Goal: Task Accomplishment & Management: Use online tool/utility

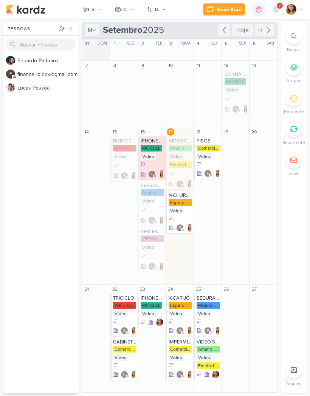
scroll to position [1, 0]
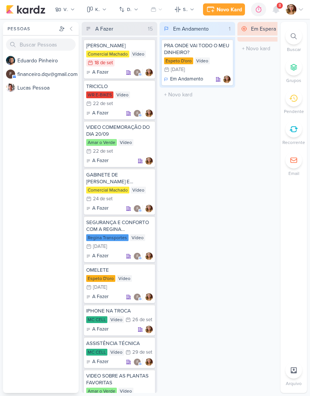
click at [96, 11] on div "Kanban" at bounding box center [97, 9] width 5 height 7
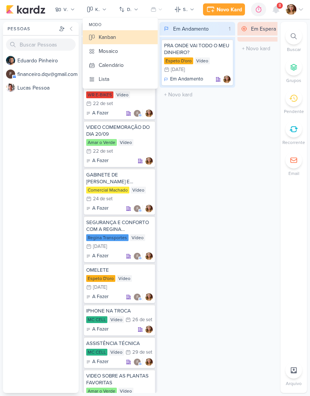
click at [126, 81] on button "Lista" at bounding box center [120, 79] width 75 height 14
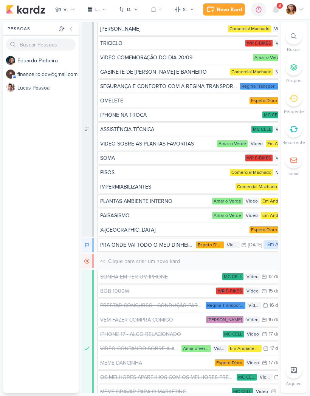
click at [100, 11] on button "Lista" at bounding box center [96, 9] width 29 height 12
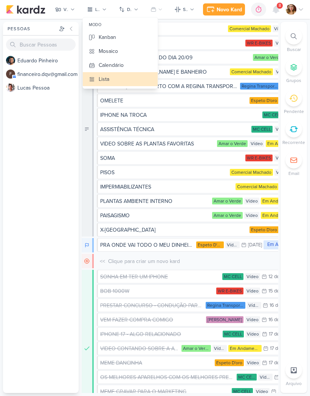
click at [136, 63] on button "Calendário" at bounding box center [120, 65] width 75 height 14
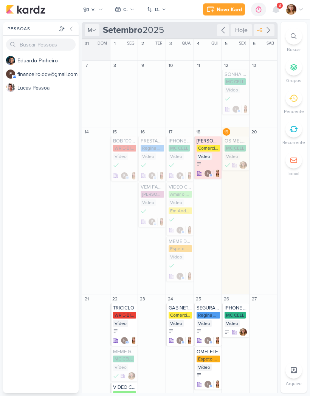
click at [94, 15] on button "VÍDEO" at bounding box center [93, 9] width 29 height 12
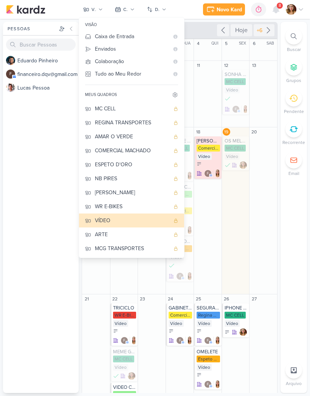
click at [141, 79] on Me-button "Tudo ao Meu Redor" at bounding box center [131, 74] width 105 height 12
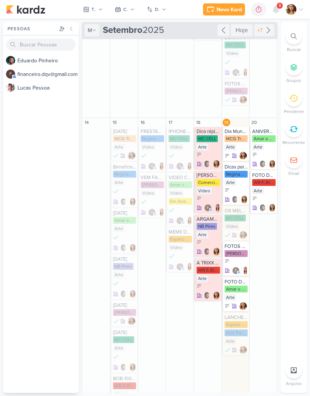
scroll to position [75, 0]
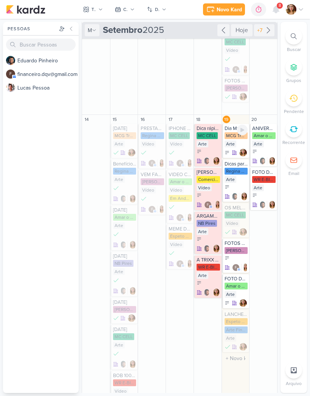
click at [235, 146] on div "Arte" at bounding box center [230, 143] width 12 height 7
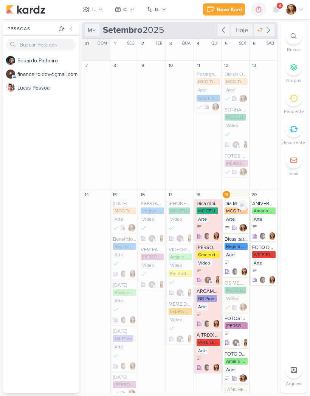
click at [234, 214] on div "MCG Transportes" at bounding box center [235, 210] width 23 height 7
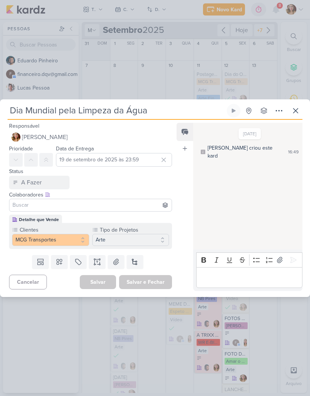
click at [141, 244] on button "Arte" at bounding box center [130, 240] width 77 height 12
click at [165, 179] on div "Prioridade Data de Entrega 19 de setembro de 2025 às 23:59 Setembro 2025 Dom Se…" at bounding box center [87, 166] width 175 height 45
click at [46, 185] on button "A Fazer" at bounding box center [39, 183] width 60 height 14
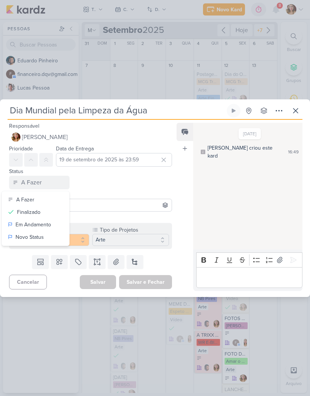
click at [51, 214] on button "Finalizado" at bounding box center [35, 212] width 67 height 12
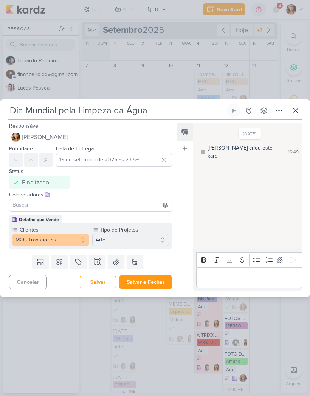
click at [162, 286] on button "Salvar e Fechar" at bounding box center [145, 282] width 53 height 14
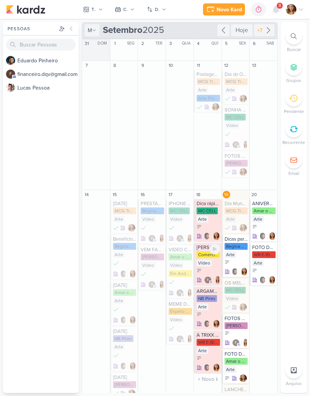
click at [201, 271] on icon at bounding box center [198, 270] width 5 height 5
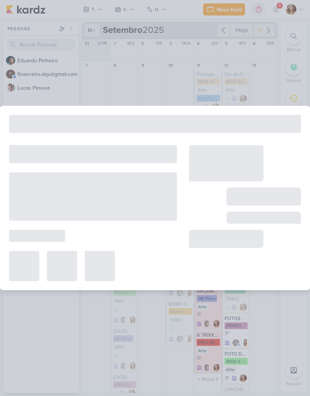
type input "[PERSON_NAME]"
type input "18 de setembro de 2025 às 23:59"
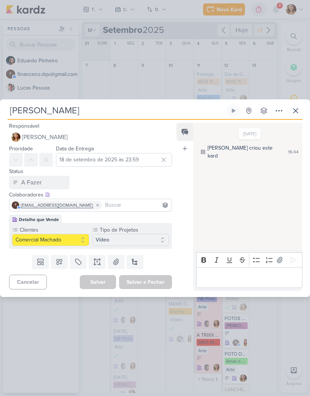
click at [52, 184] on button "A Fazer" at bounding box center [39, 183] width 60 height 14
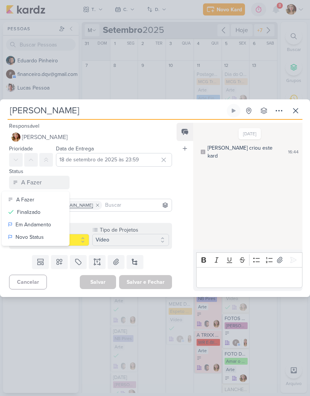
click at [51, 214] on button "Finalizado" at bounding box center [35, 212] width 67 height 12
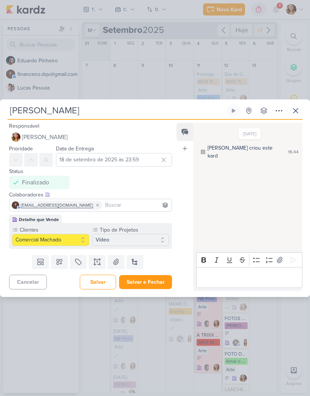
click at [157, 285] on button "Salvar e Fechar" at bounding box center [145, 282] width 53 height 14
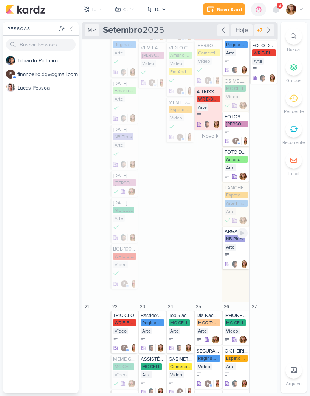
scroll to position [202, 0]
